Goal: Find specific page/section: Find specific page/section

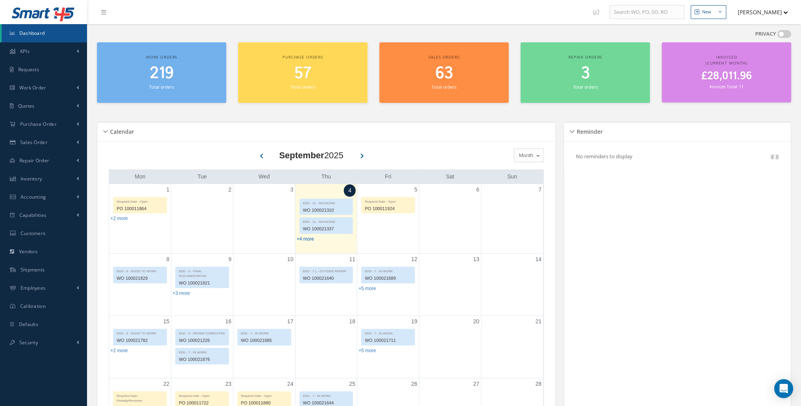
click at [304, 240] on link "+4 more" at bounding box center [305, 239] width 17 height 6
click at [172, 78] on span "219" at bounding box center [162, 73] width 24 height 23
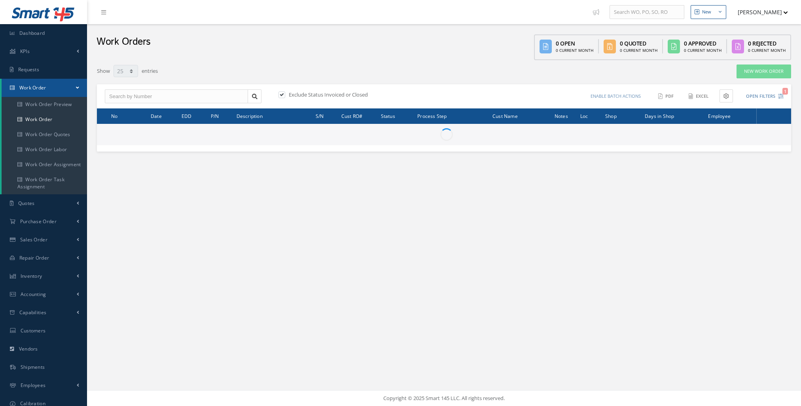
select select "25"
